Goal: Task Accomplishment & Management: Manage account settings

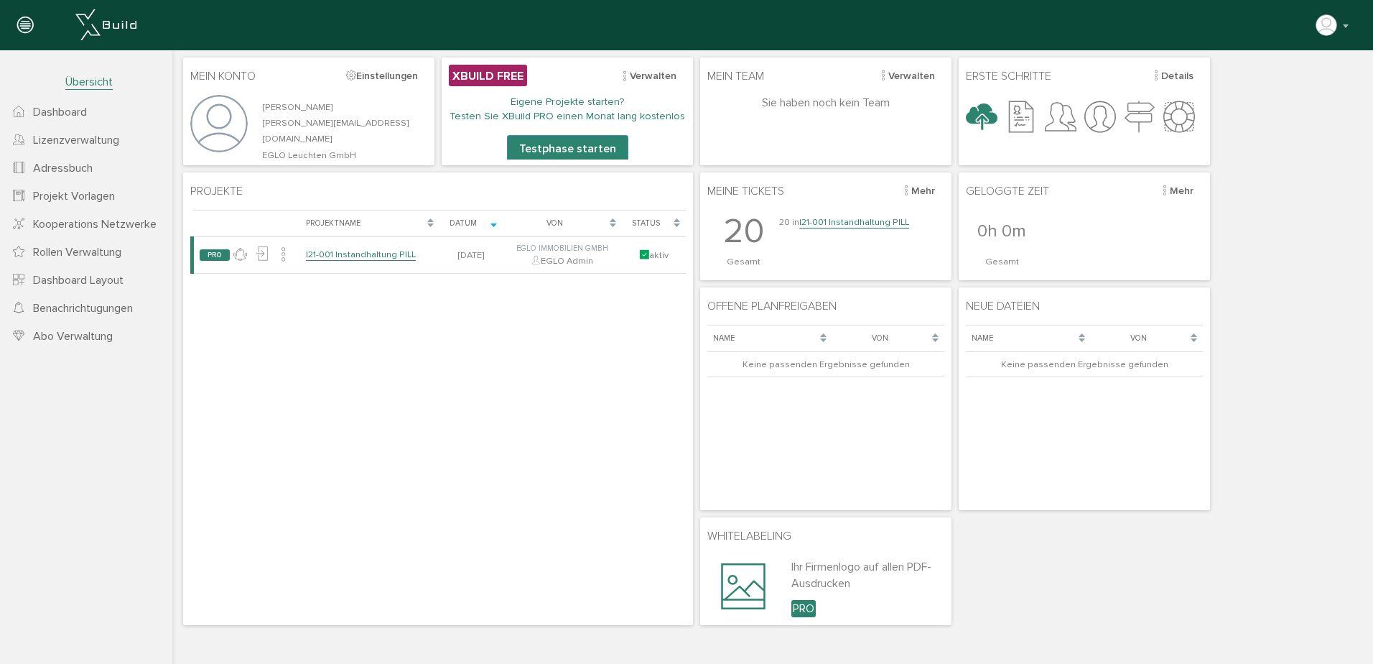
click at [851, 220] on link "I21-001 Instandhaltung PILL" at bounding box center [854, 222] width 110 height 12
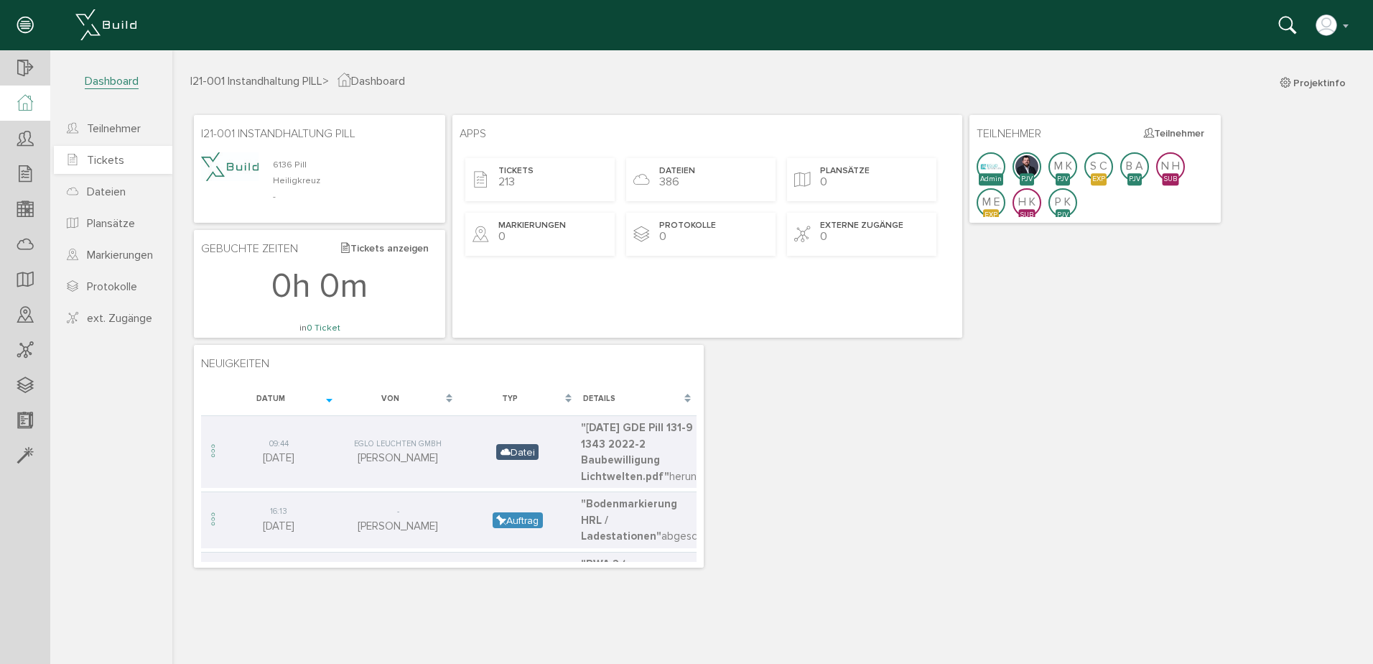
click at [108, 157] on span "Tickets" at bounding box center [105, 160] width 37 height 14
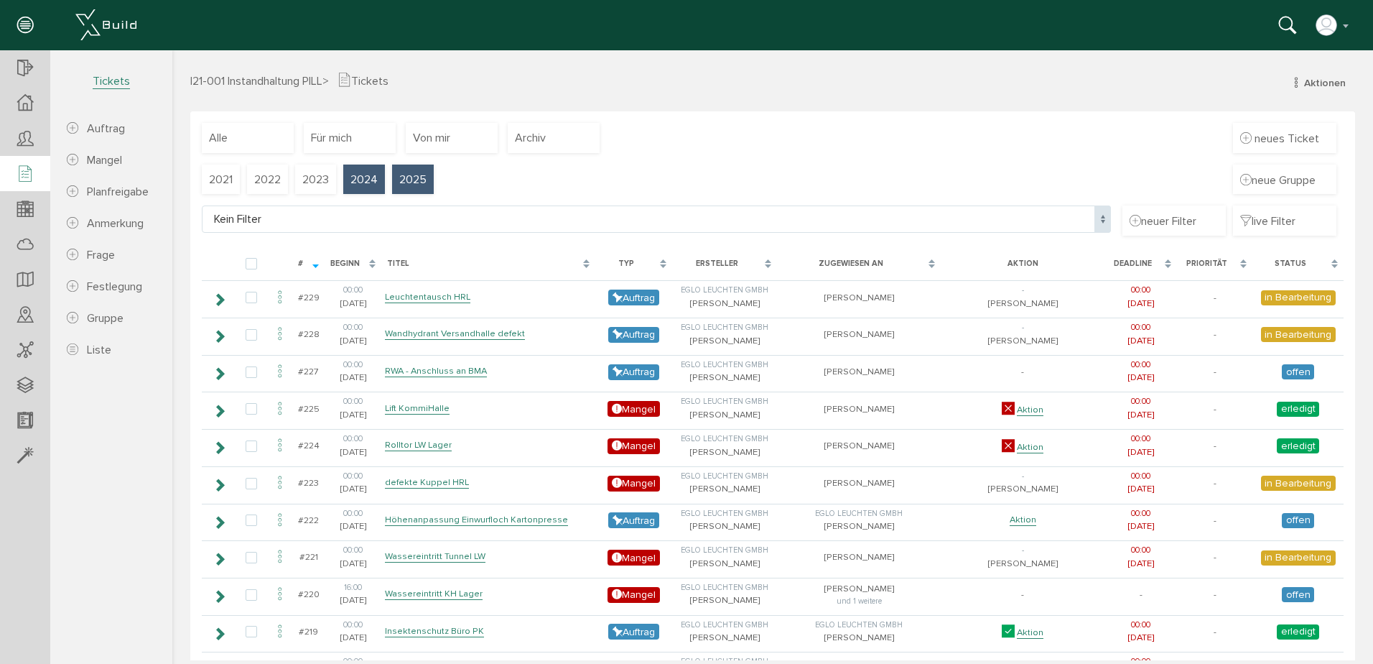
click at [379, 192] on div "2024" at bounding box center [364, 179] width 42 height 30
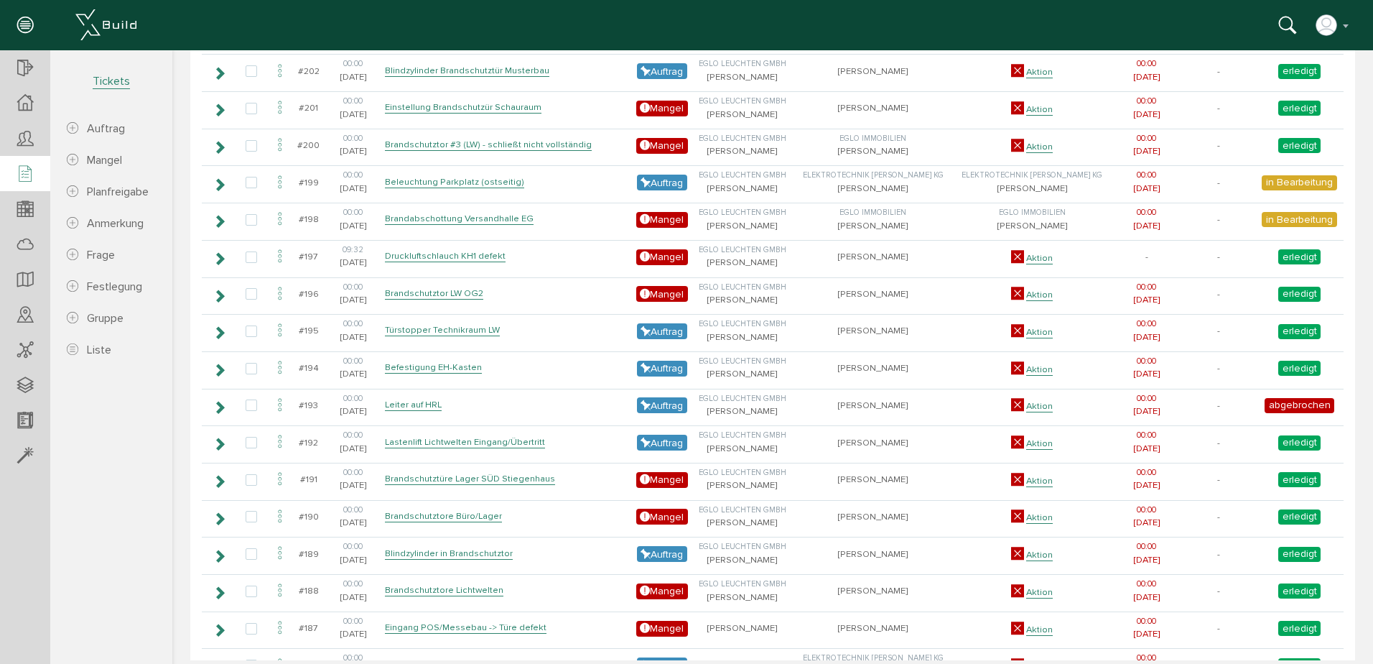
scroll to position [136, 0]
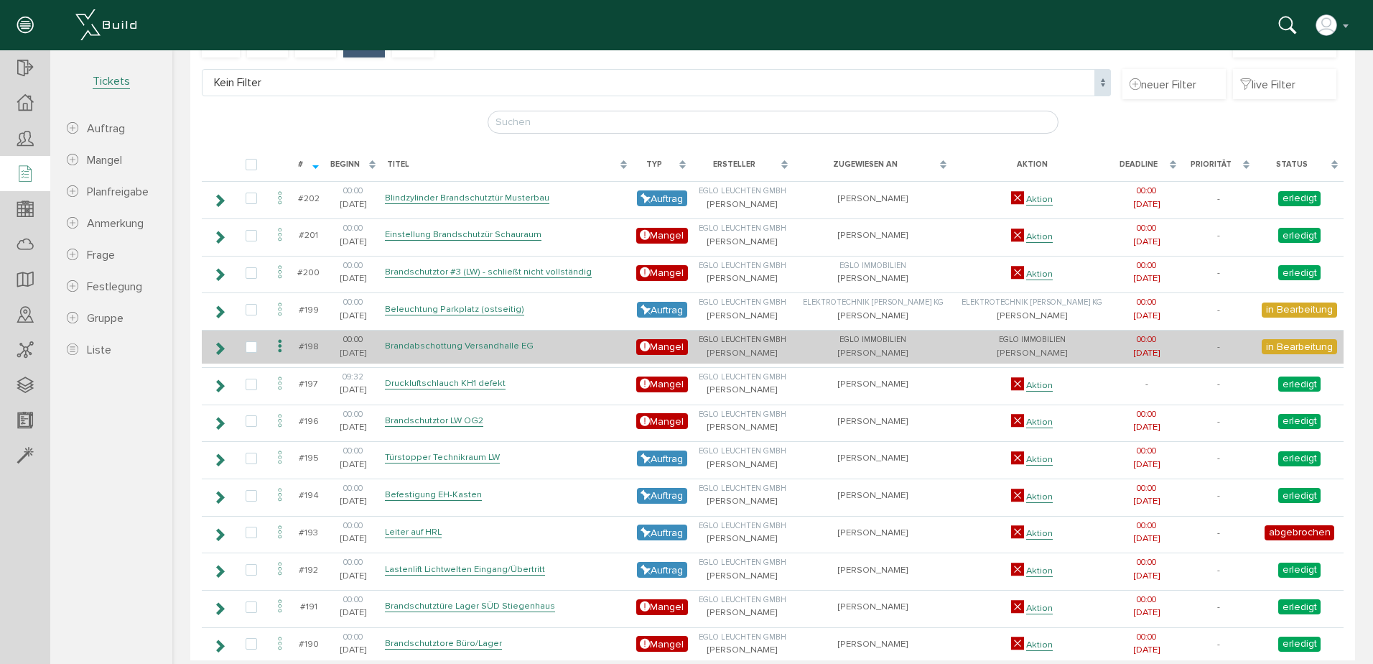
click at [460, 346] on link "Brandabschottung Versandhalle EG" at bounding box center [459, 346] width 149 height 12
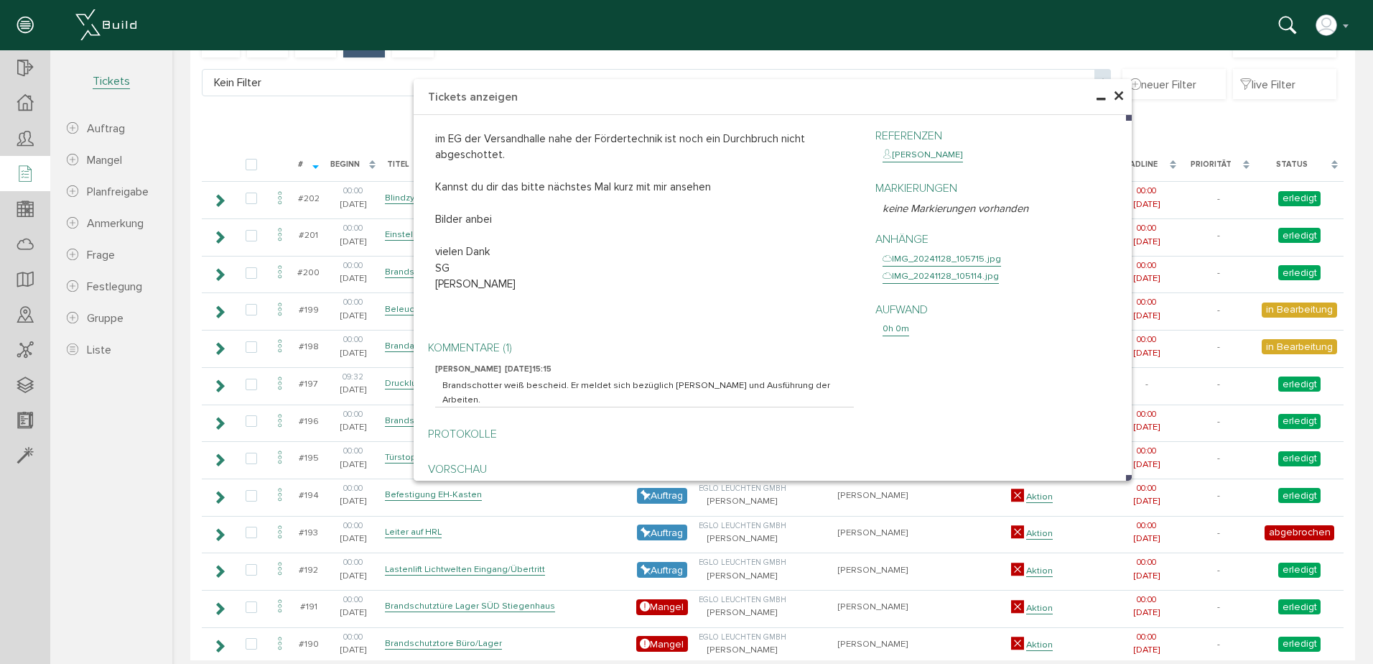
click at [1113, 91] on span "×" at bounding box center [1118, 97] width 11 height 28
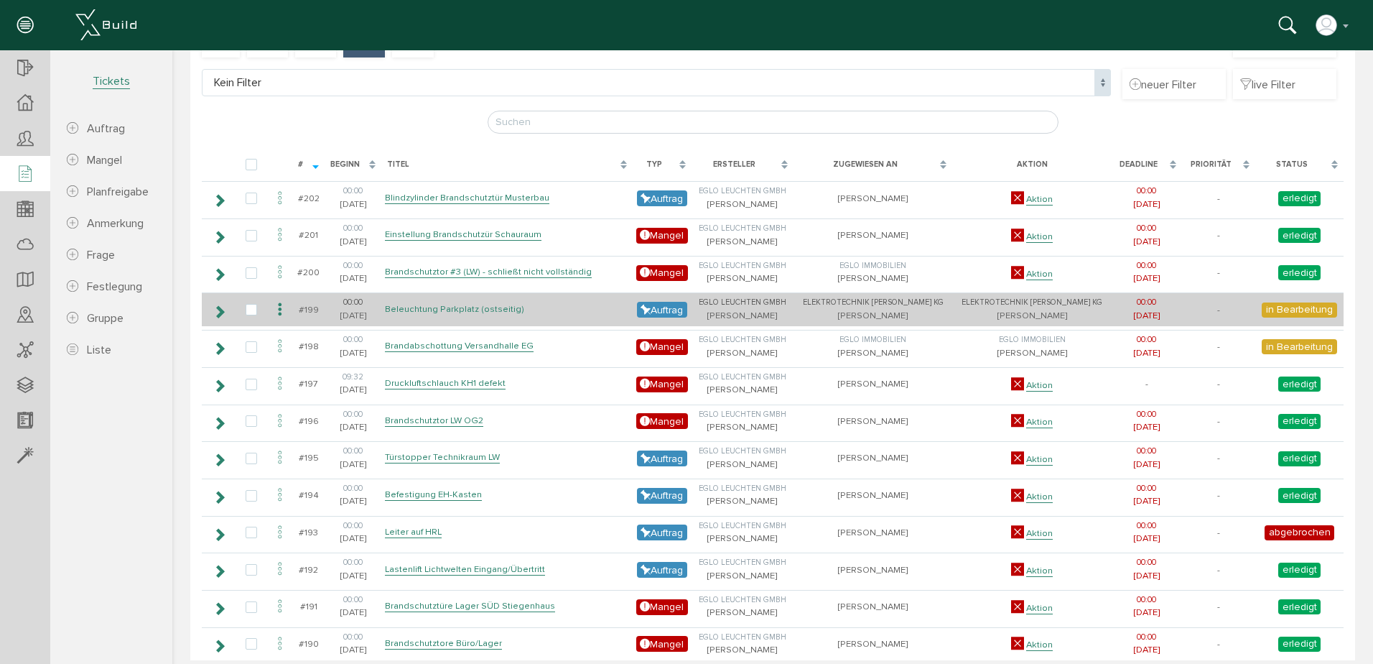
click at [429, 309] on link "Beleuchtung Parkplatz (ostseitig)" at bounding box center [454, 309] width 139 height 12
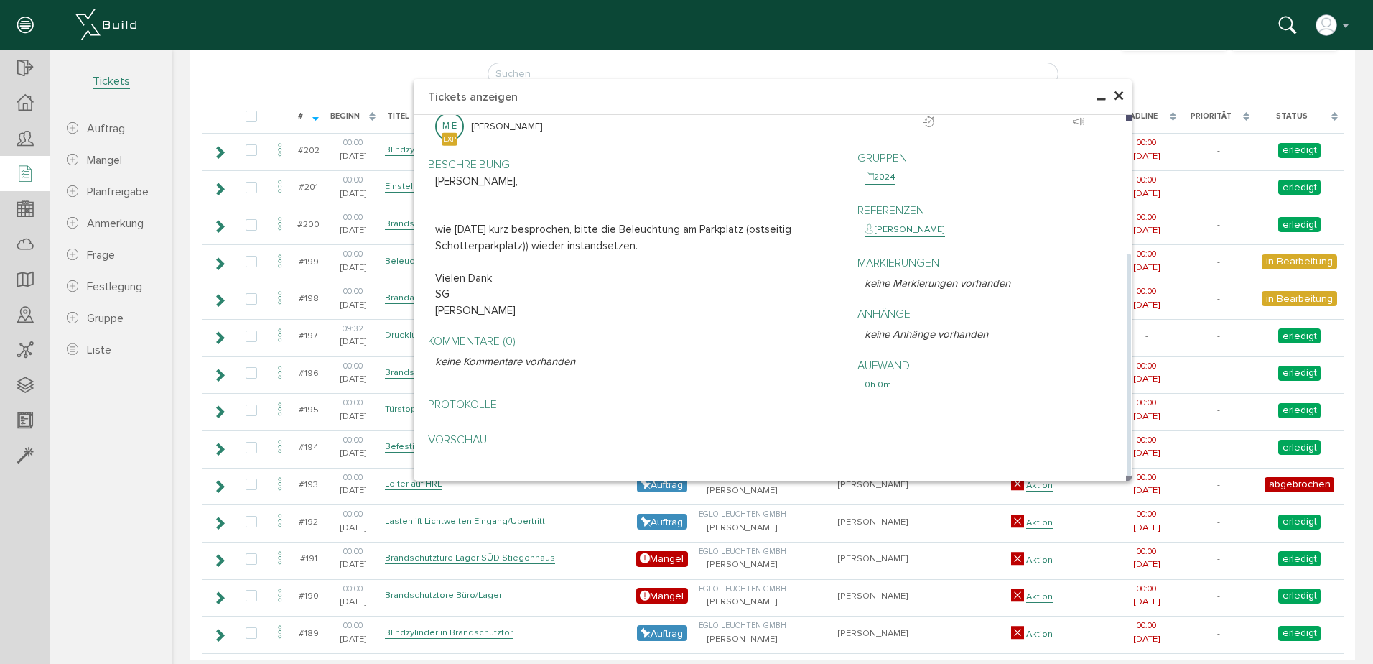
scroll to position [208, 0]
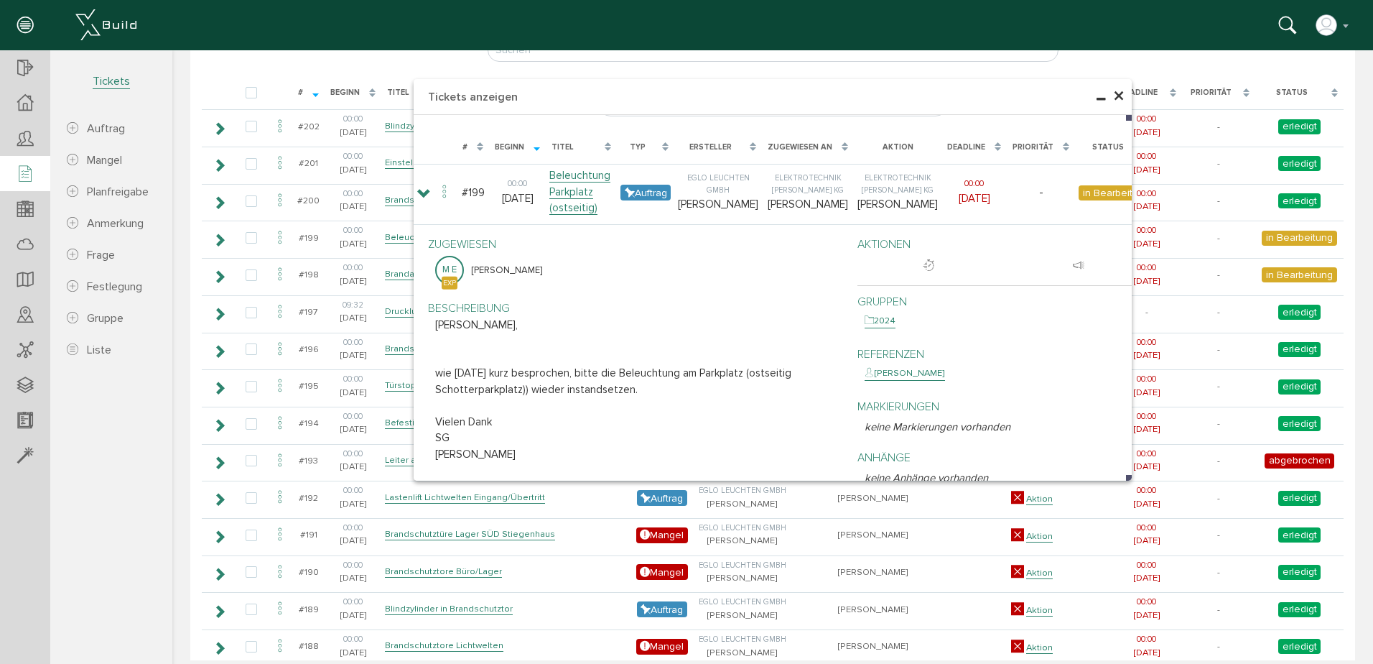
click at [1113, 93] on span "×" at bounding box center [1118, 97] width 11 height 28
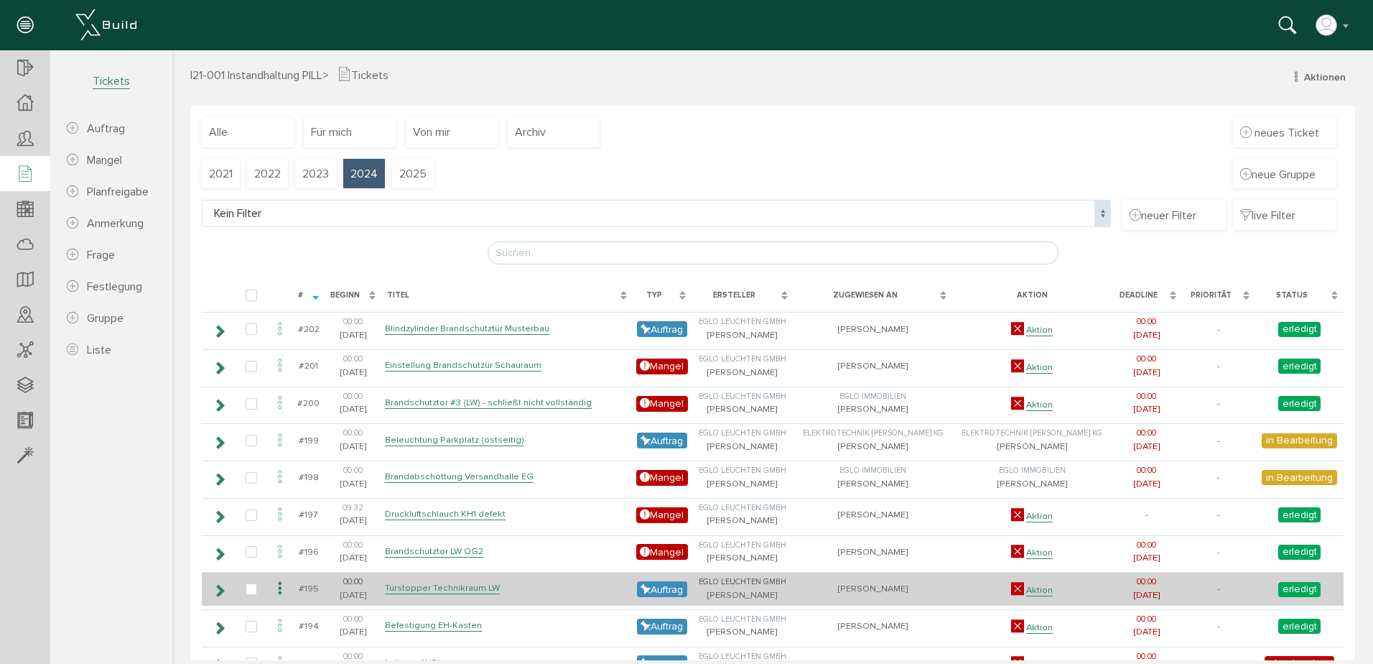
scroll to position [0, 0]
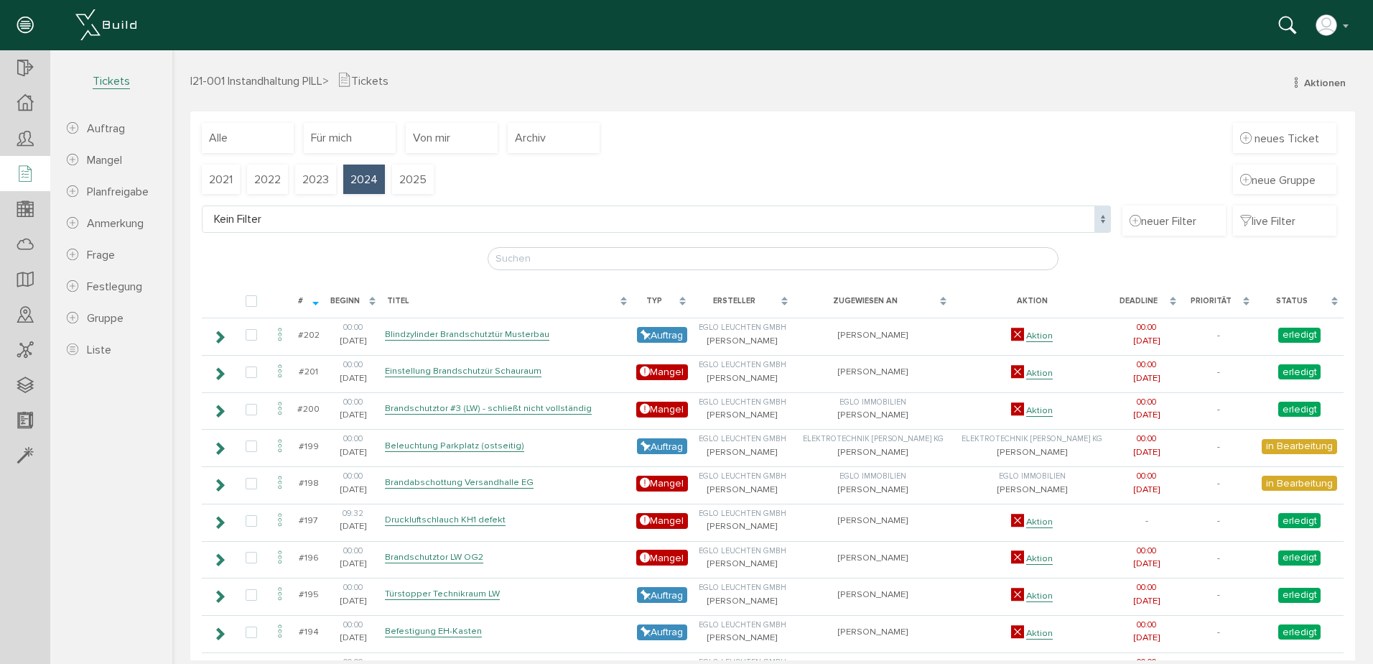
click at [455, 171] on div "2021 2022 2023 2024 2025 neue Gruppe" at bounding box center [773, 185] width 1142 height 42
click at [426, 177] on span "2025" at bounding box center [412, 180] width 27 height 16
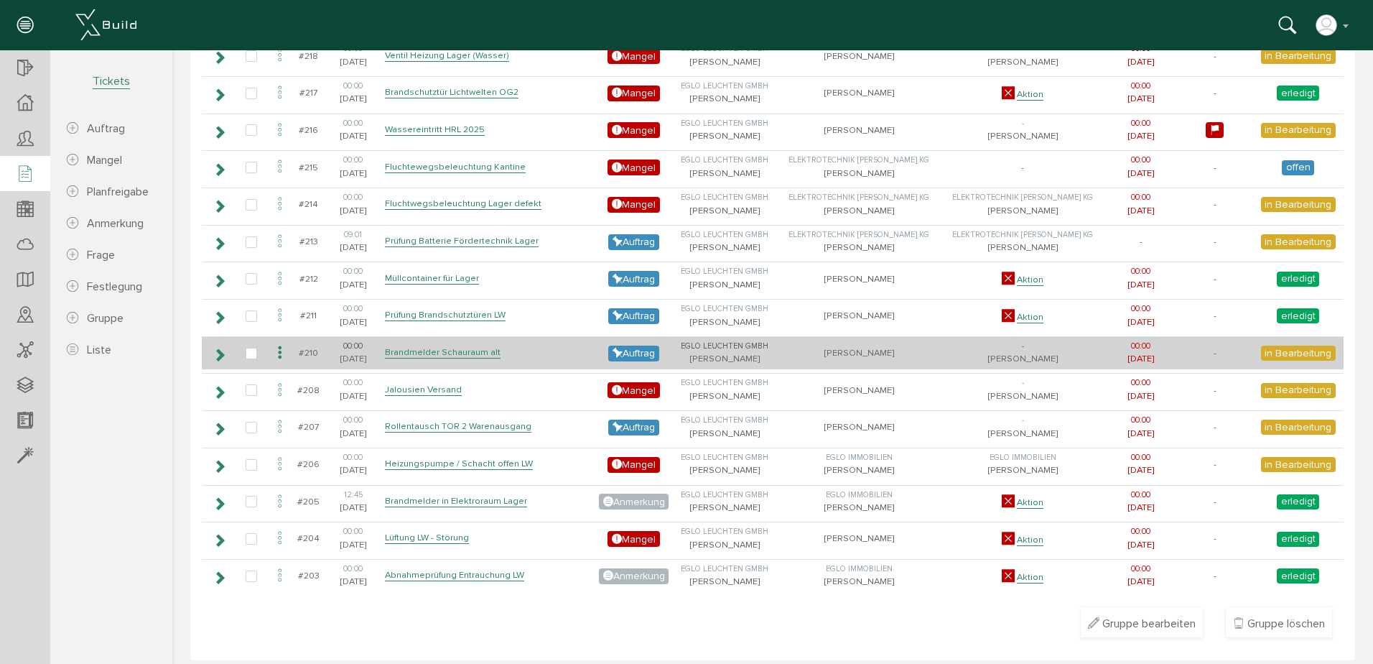
scroll to position [661, 0]
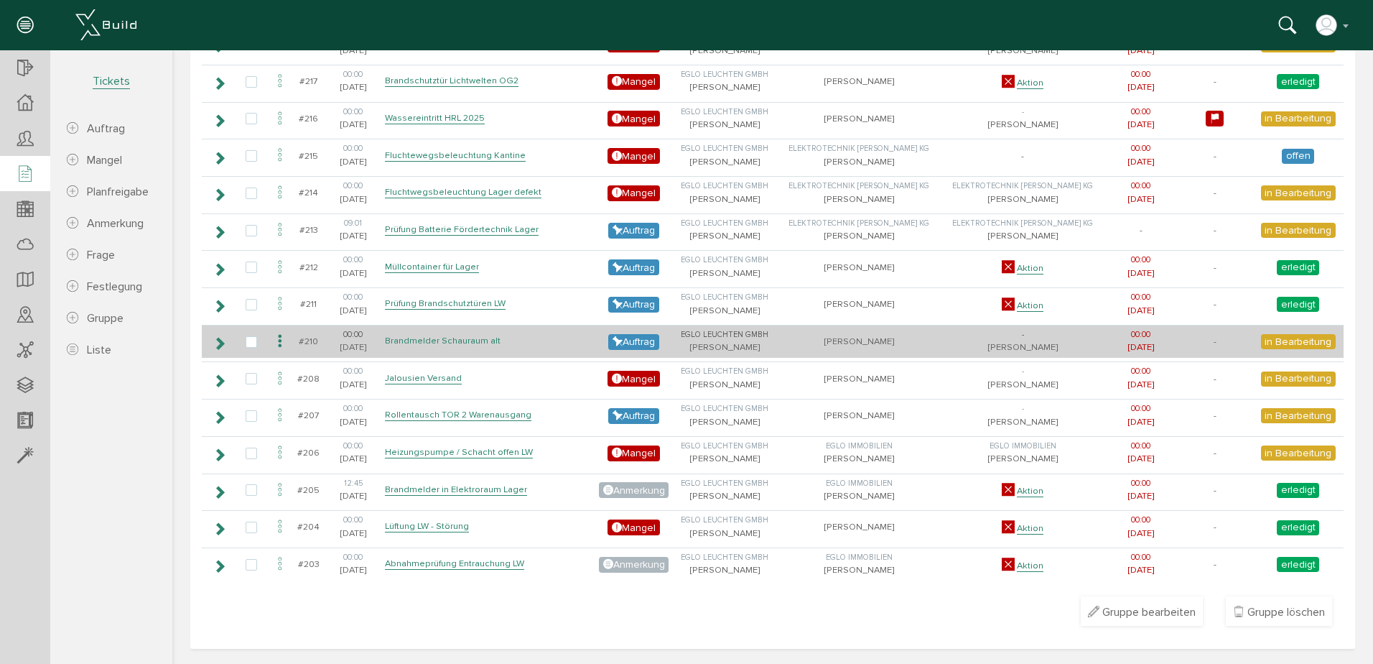
click at [439, 342] on link "Brandmelder Schauraum alt" at bounding box center [443, 341] width 116 height 12
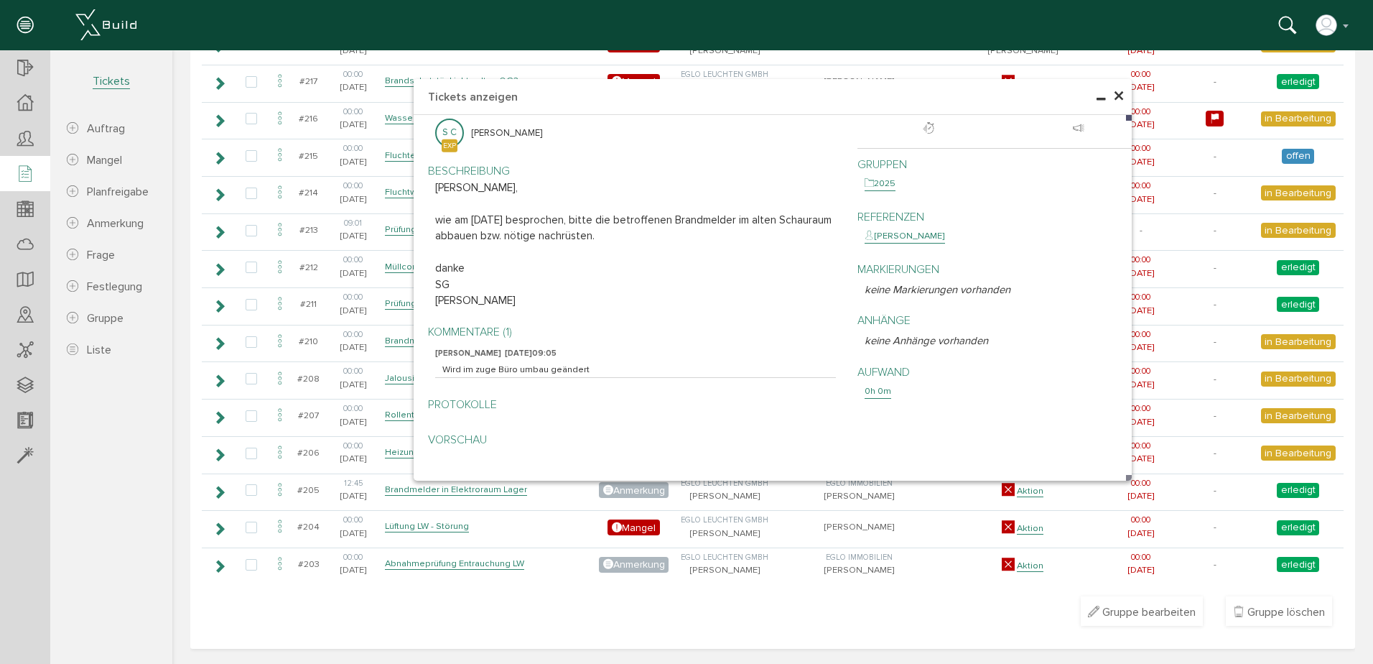
click at [1115, 95] on span "×" at bounding box center [1118, 97] width 11 height 28
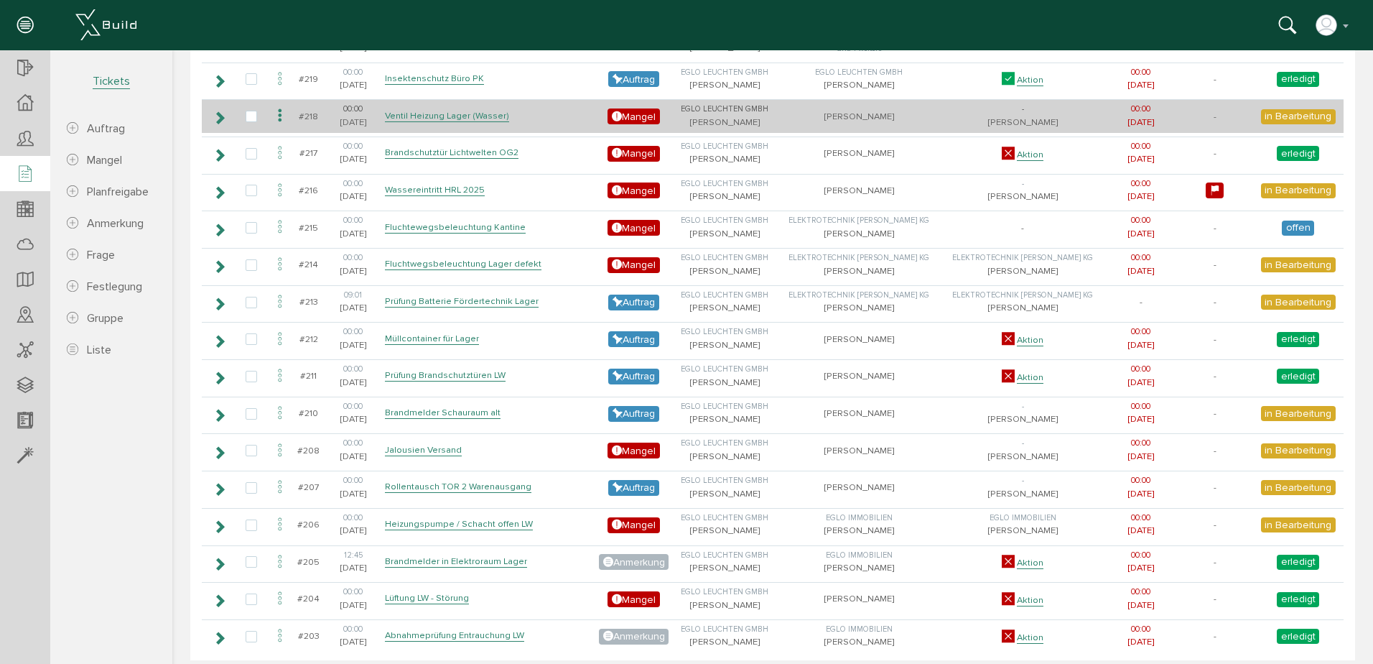
scroll to position [446, 0]
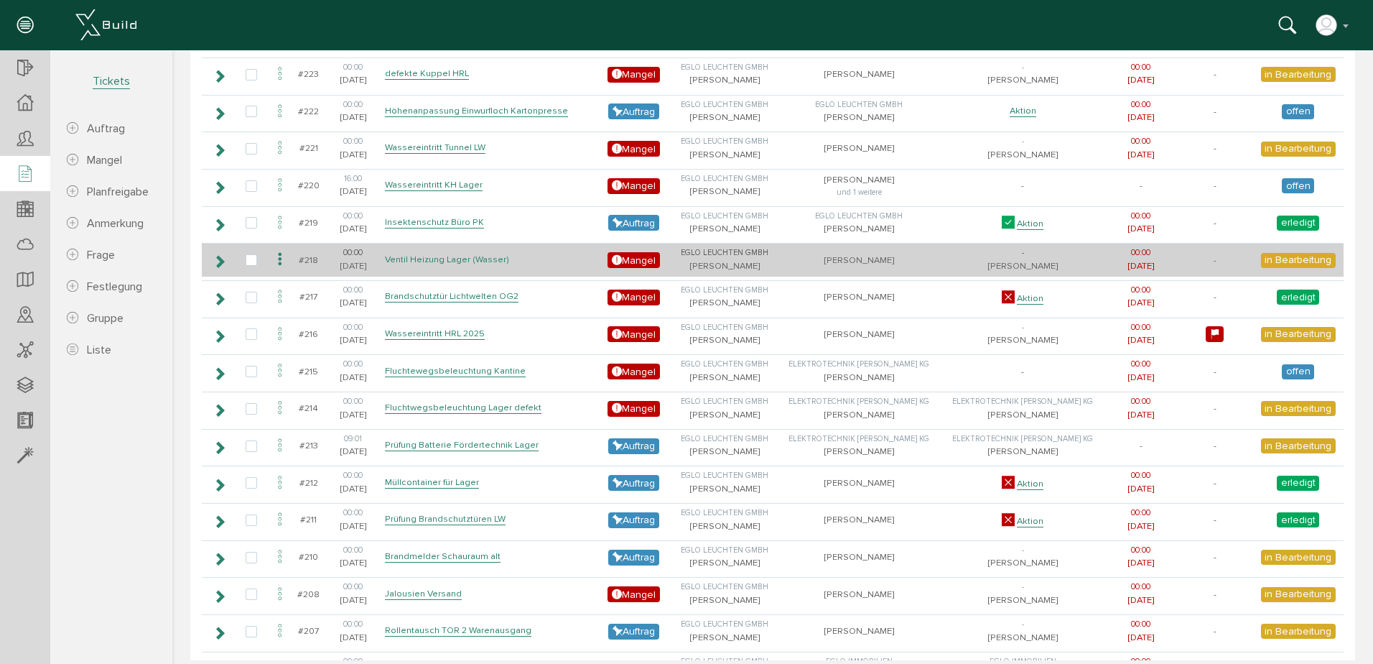
click at [467, 257] on link "Ventil Heizung Lager (Wasser)" at bounding box center [447, 260] width 124 height 12
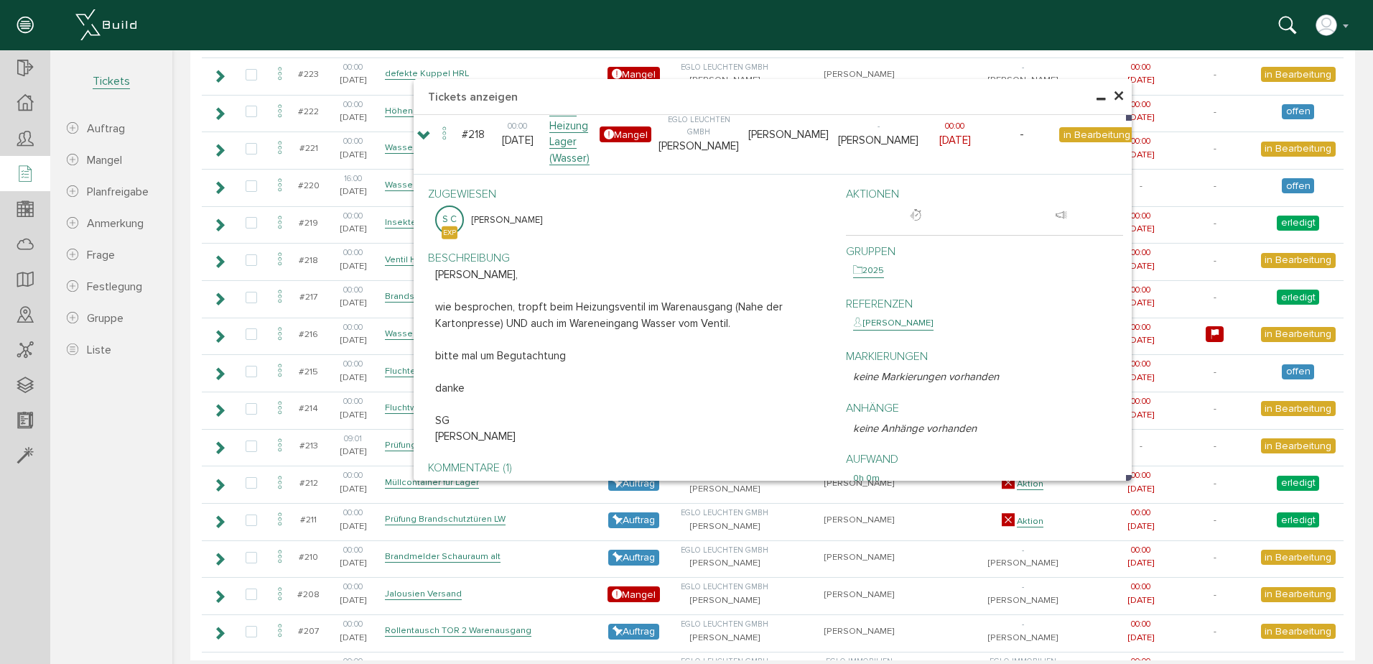
click at [1113, 93] on span "×" at bounding box center [1118, 97] width 11 height 28
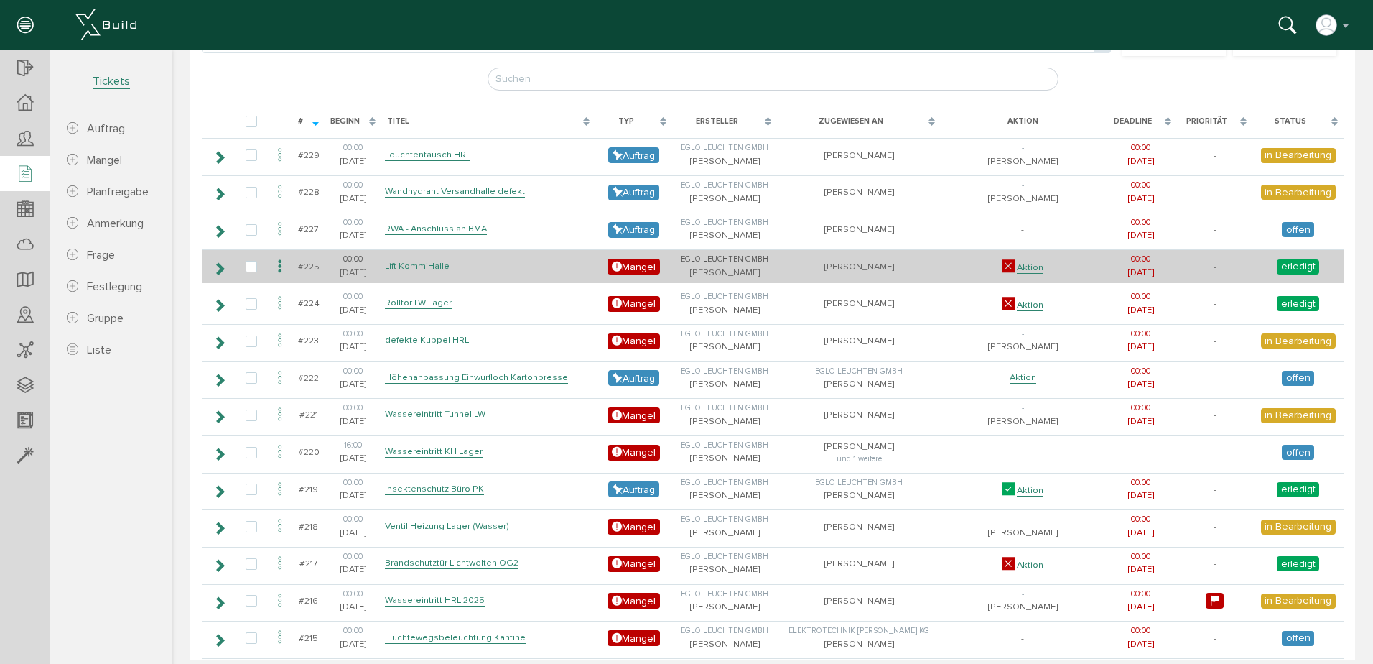
scroll to position [159, 0]
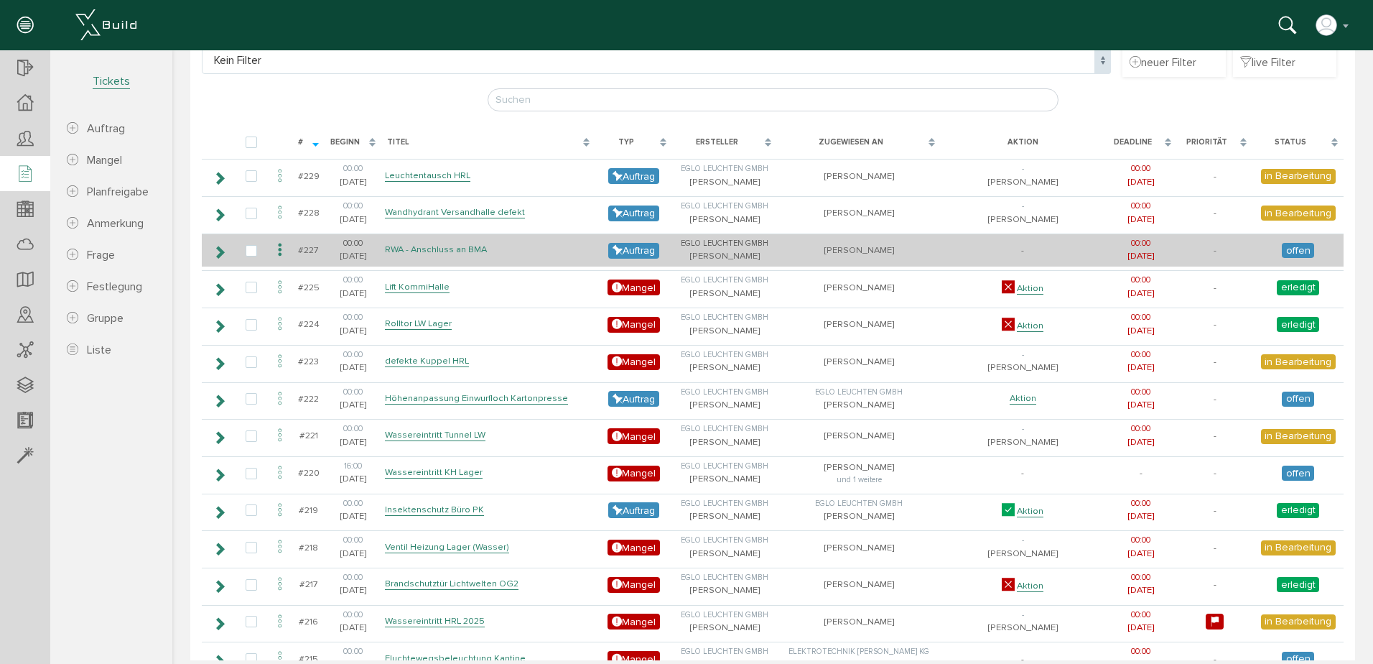
click at [452, 248] on link "RWA - Anschluss an BMA" at bounding box center [436, 249] width 102 height 12
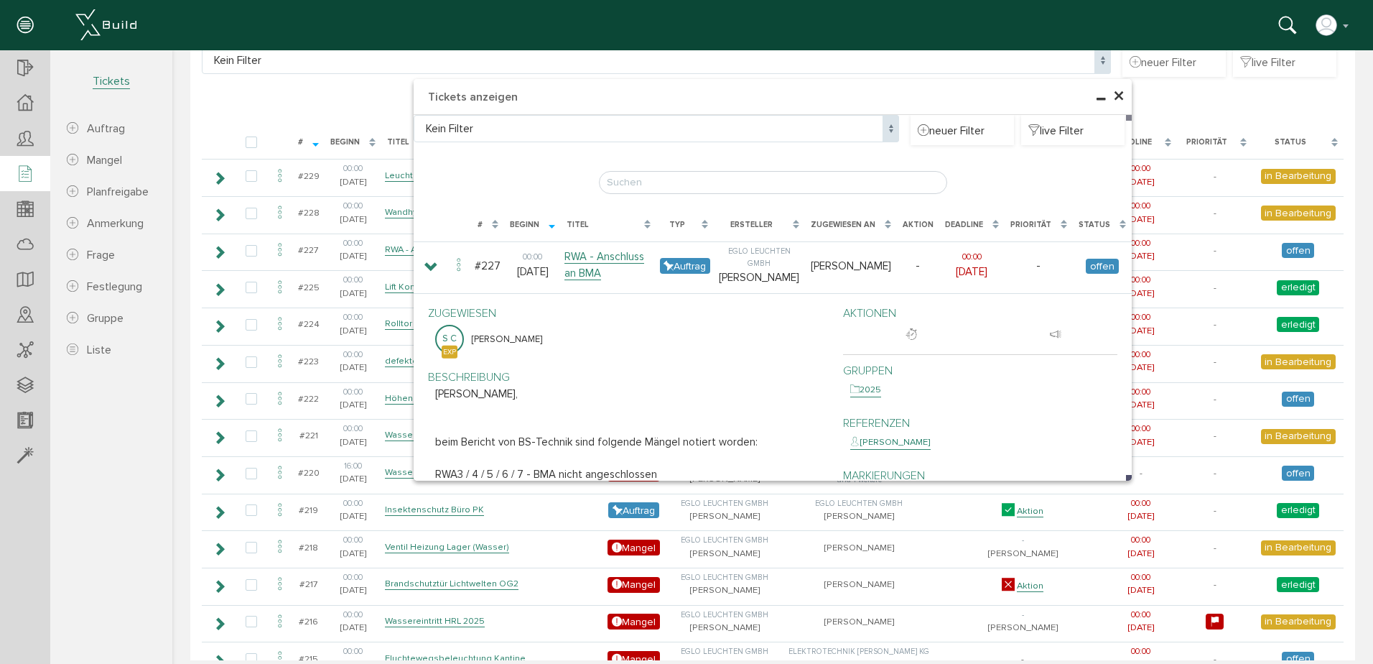
click at [1115, 90] on span "×" at bounding box center [1118, 97] width 11 height 28
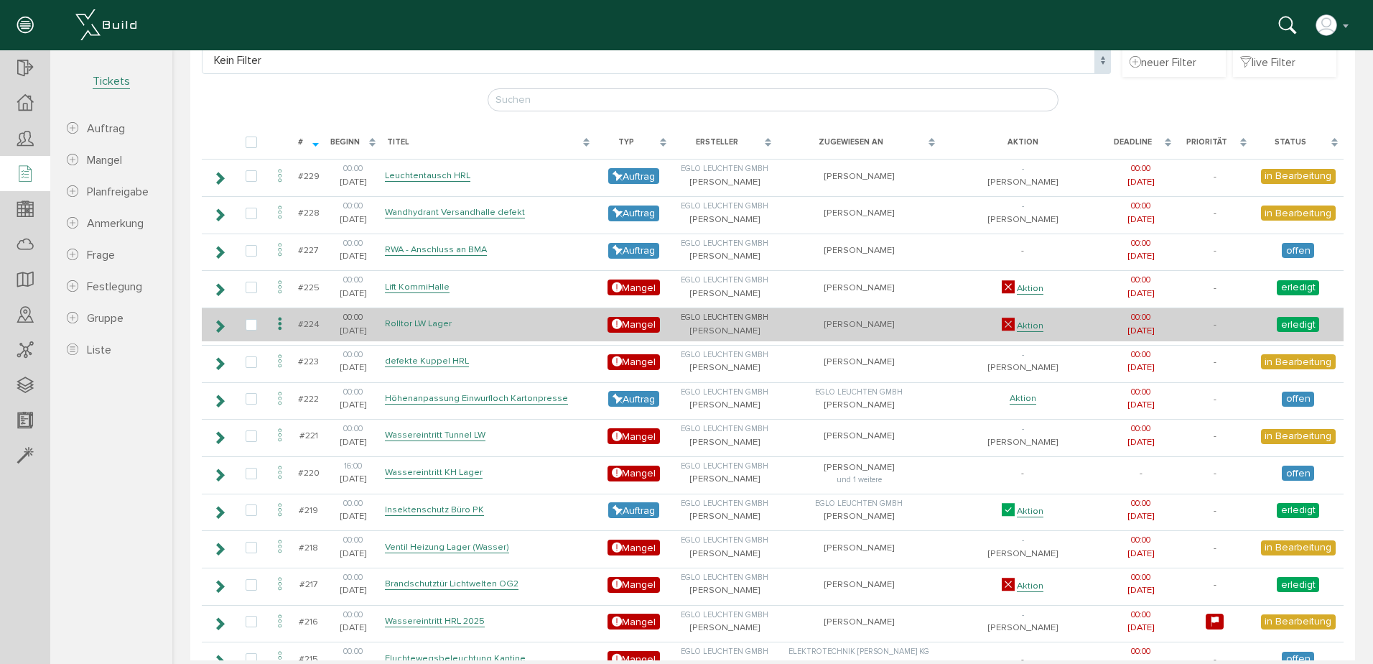
click at [410, 323] on link "Rolltor LW Lager" at bounding box center [418, 323] width 67 height 12
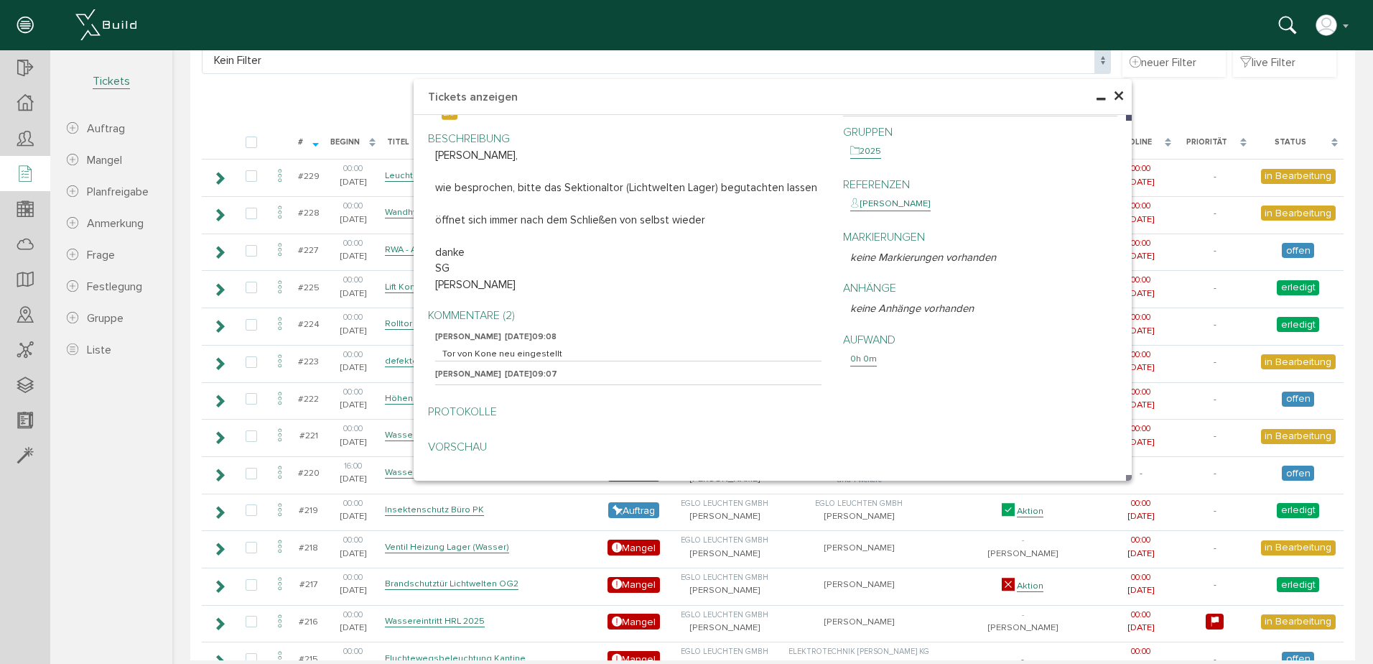
click at [1115, 93] on span "×" at bounding box center [1118, 97] width 11 height 28
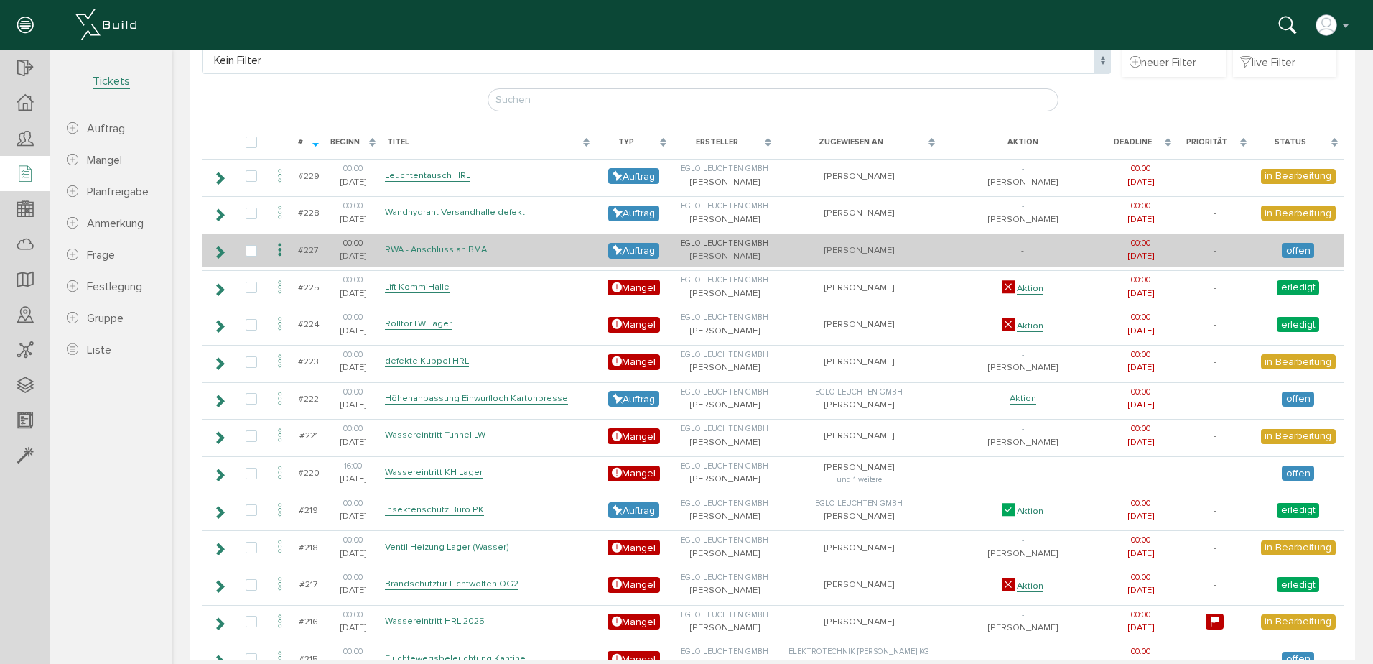
click at [448, 250] on link "RWA - Anschluss an BMA" at bounding box center [436, 249] width 102 height 12
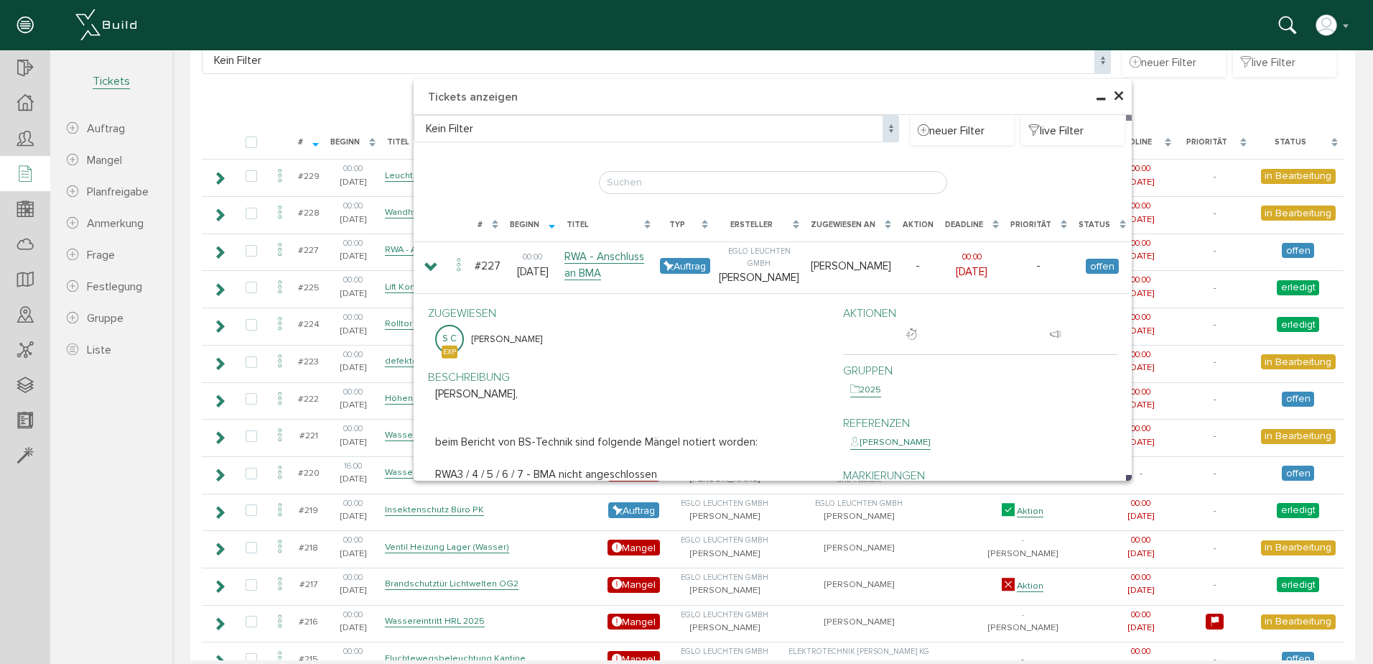
click at [1113, 91] on span "×" at bounding box center [1118, 97] width 11 height 28
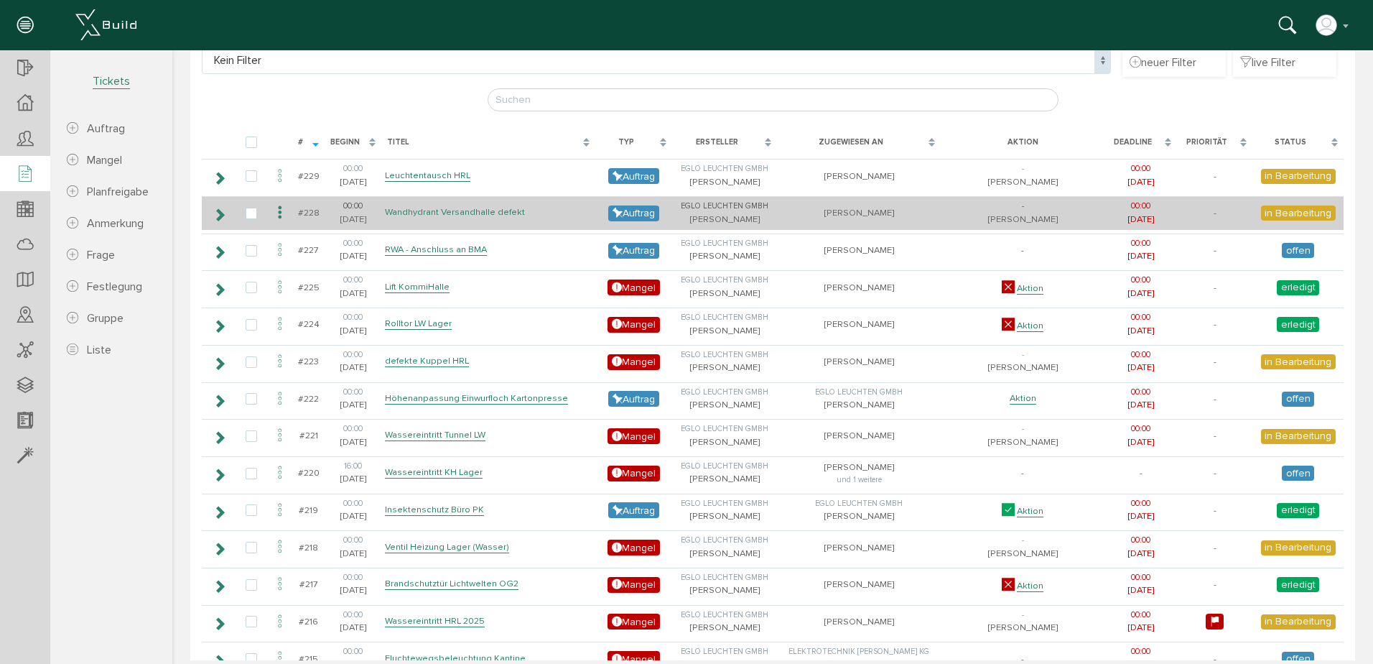
click at [464, 209] on link "Wandhydrant Versandhalle defekt" at bounding box center [455, 212] width 140 height 12
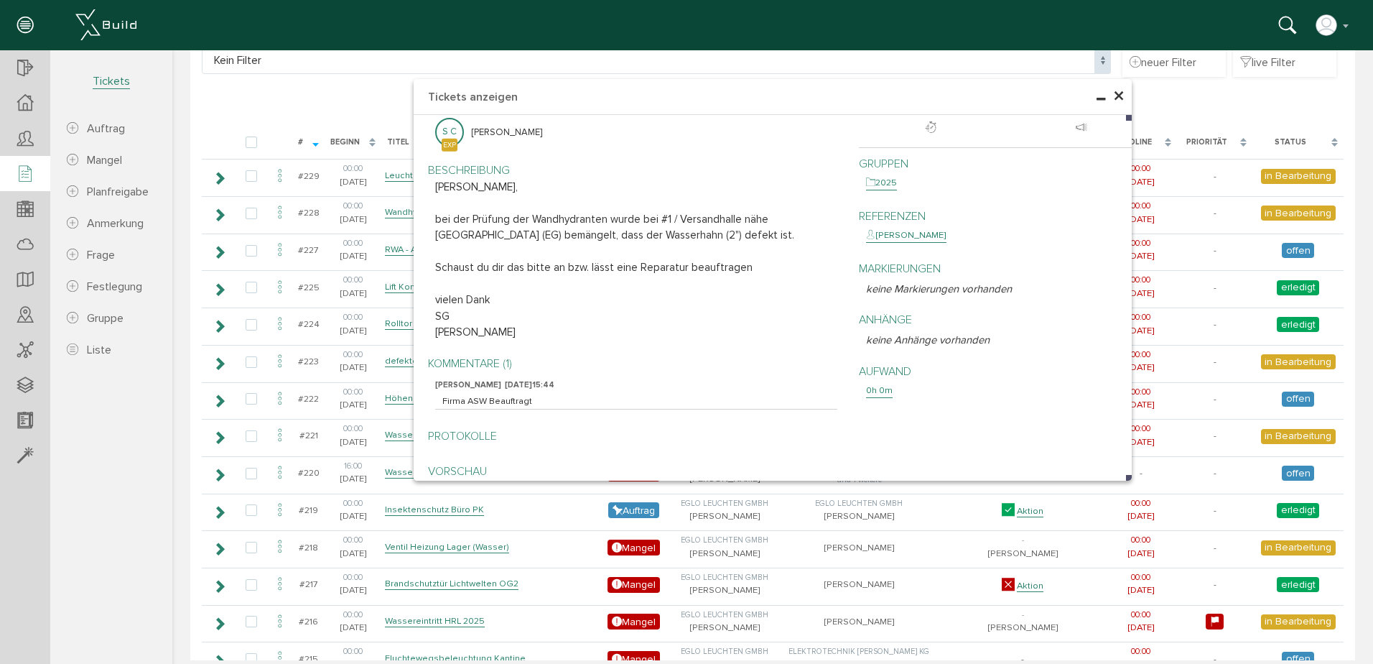
click at [1115, 94] on span "×" at bounding box center [1118, 97] width 11 height 28
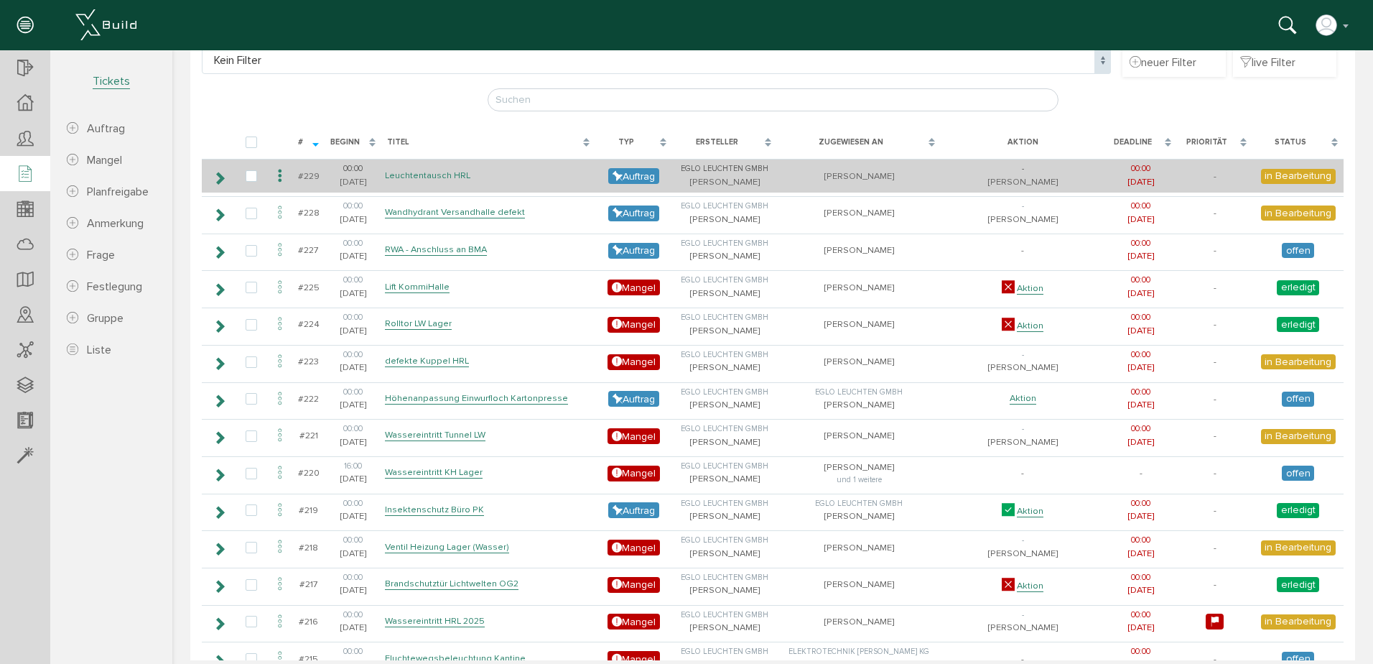
click at [417, 177] on link "Leuchtentausch HRL" at bounding box center [427, 176] width 85 height 12
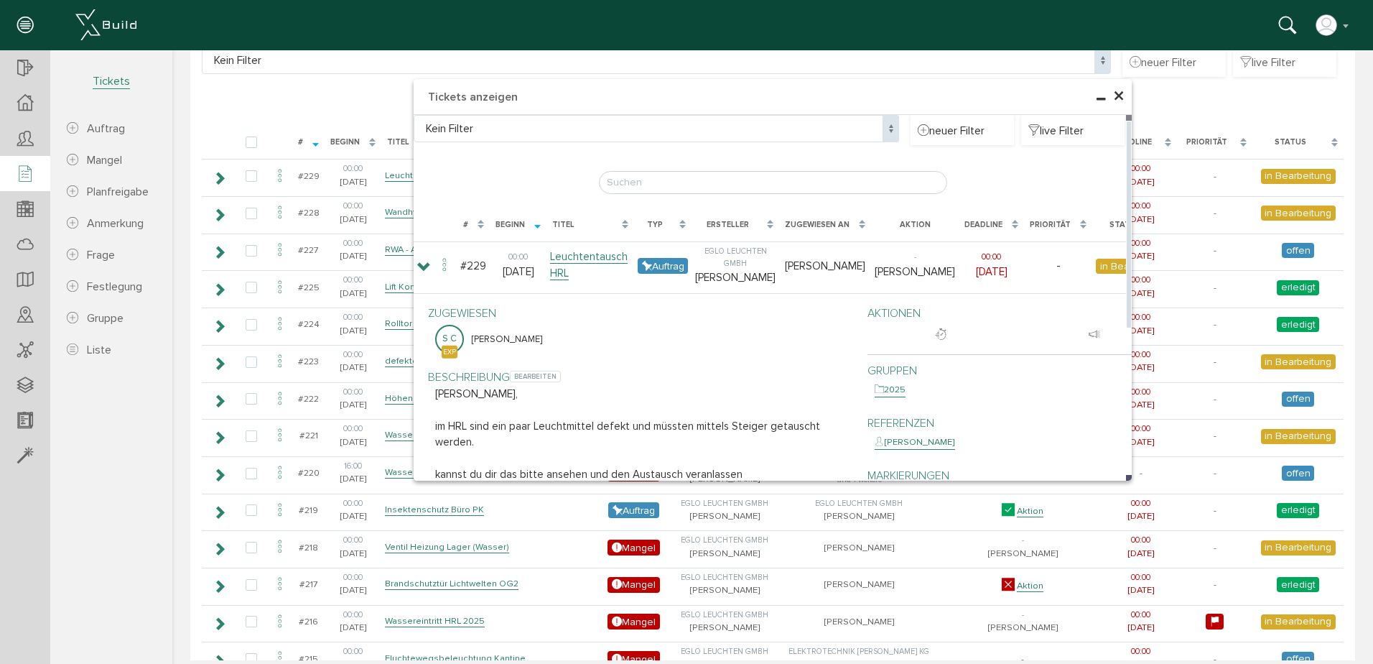
drag, startPoint x: 1115, startPoint y: 96, endPoint x: 488, endPoint y: 389, distance: 692.1
click at [483, 384] on div "× Tickets anzeigen Kein Filter Kein Filter neuer Filter live Filter [PERSON_NAM…" at bounding box center [773, 279] width 718 height 401
click at [1113, 99] on span "×" at bounding box center [1118, 97] width 11 height 28
